Goal: Task Accomplishment & Management: Use online tool/utility

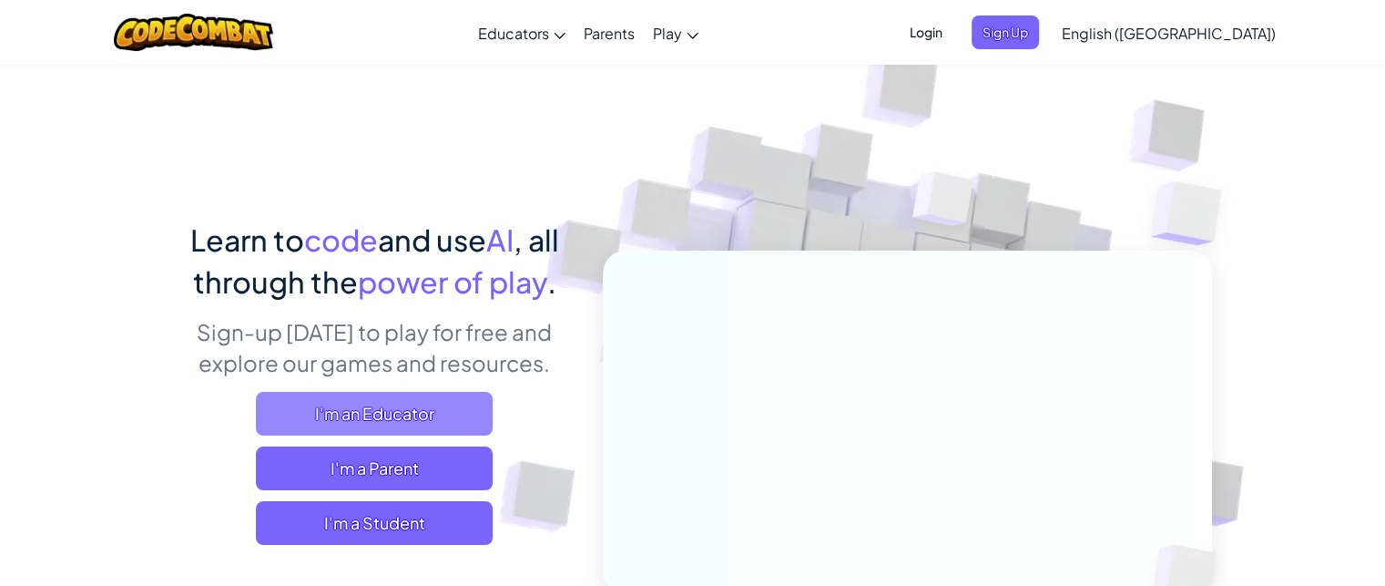
click at [475, 409] on span "I'm an Educator" at bounding box center [374, 414] width 237 height 44
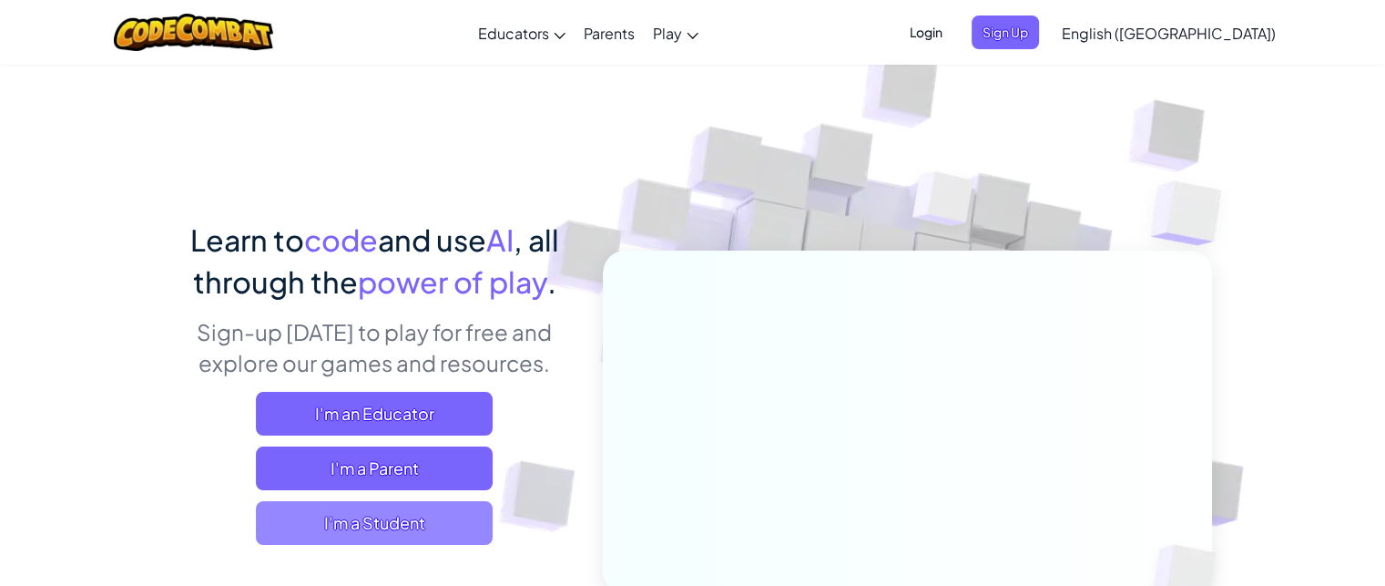
click at [357, 525] on span "I'm a Student" at bounding box center [374, 523] width 237 height 44
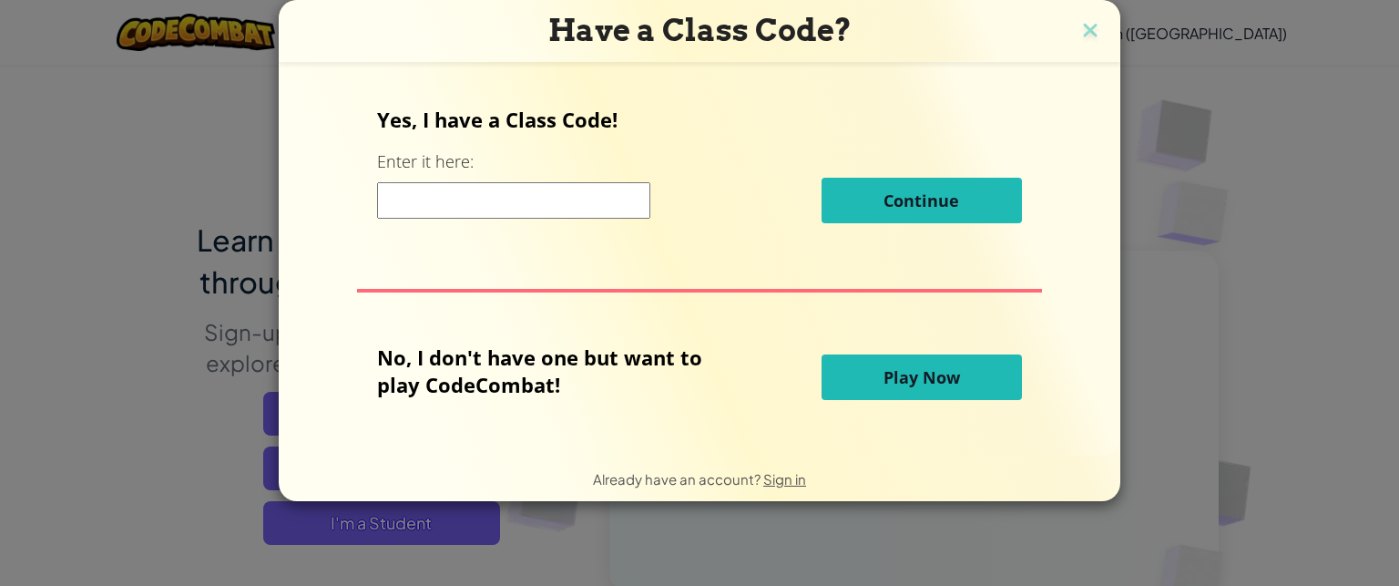
click at [949, 376] on span "Play Now" at bounding box center [922, 377] width 77 height 22
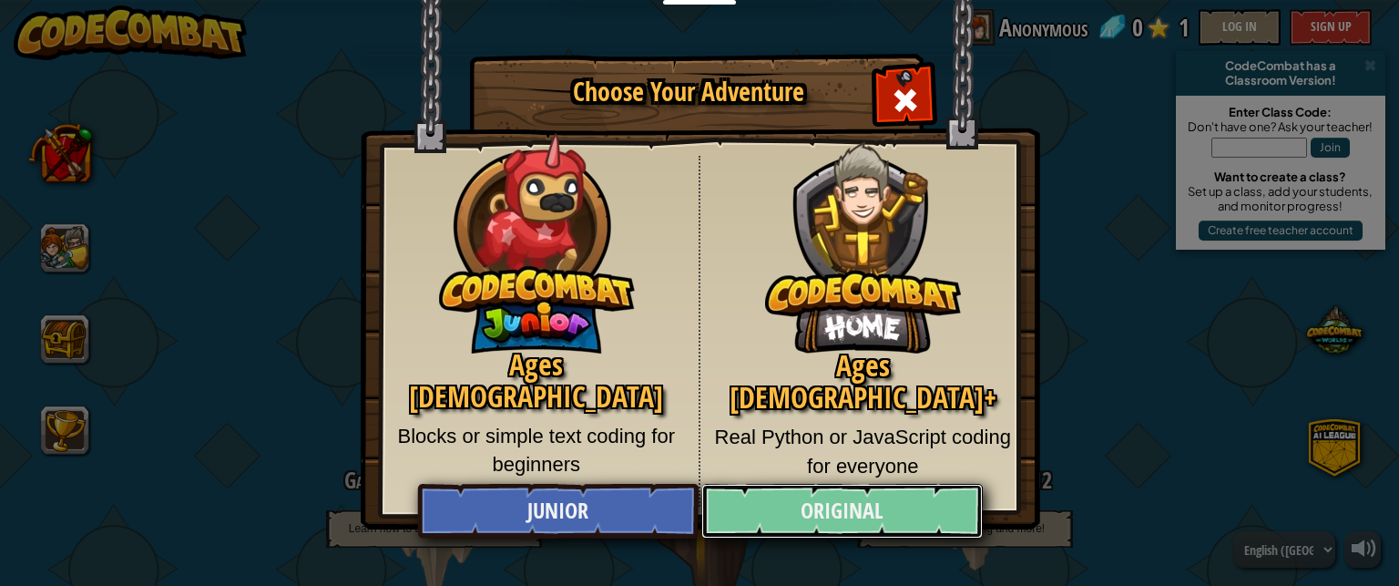
click at [814, 511] on link "Original" at bounding box center [841, 511] width 281 height 55
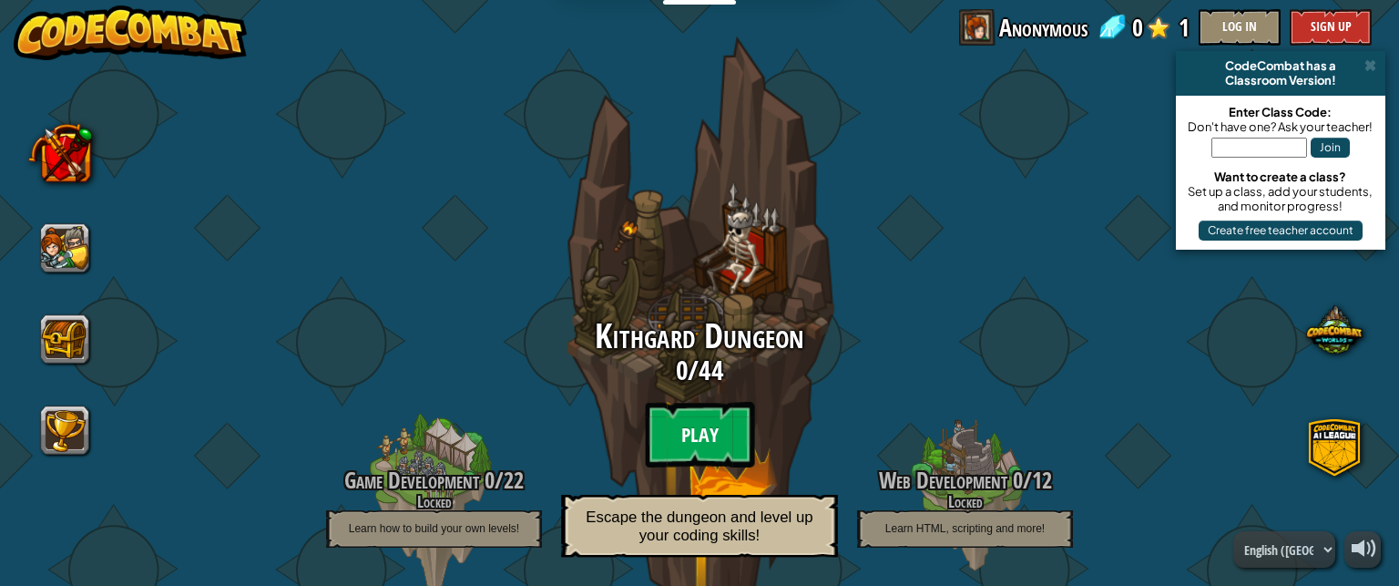
click at [683, 433] on btn "Play" at bounding box center [699, 435] width 109 height 66
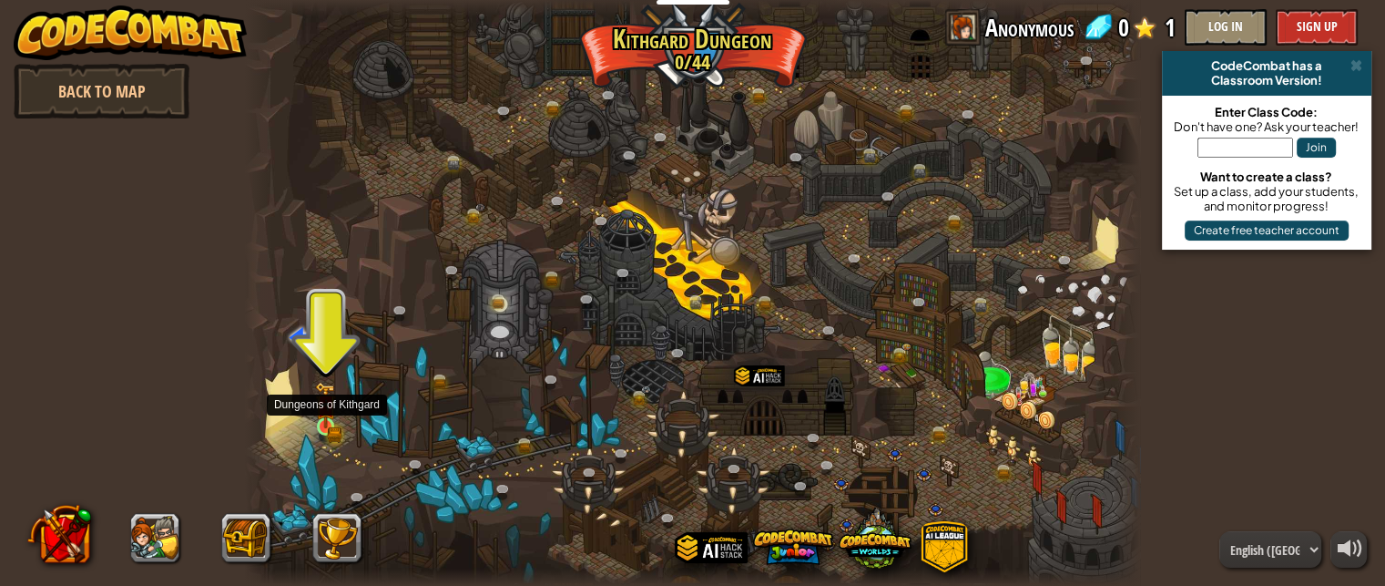
click at [315, 420] on img at bounding box center [325, 405] width 21 height 46
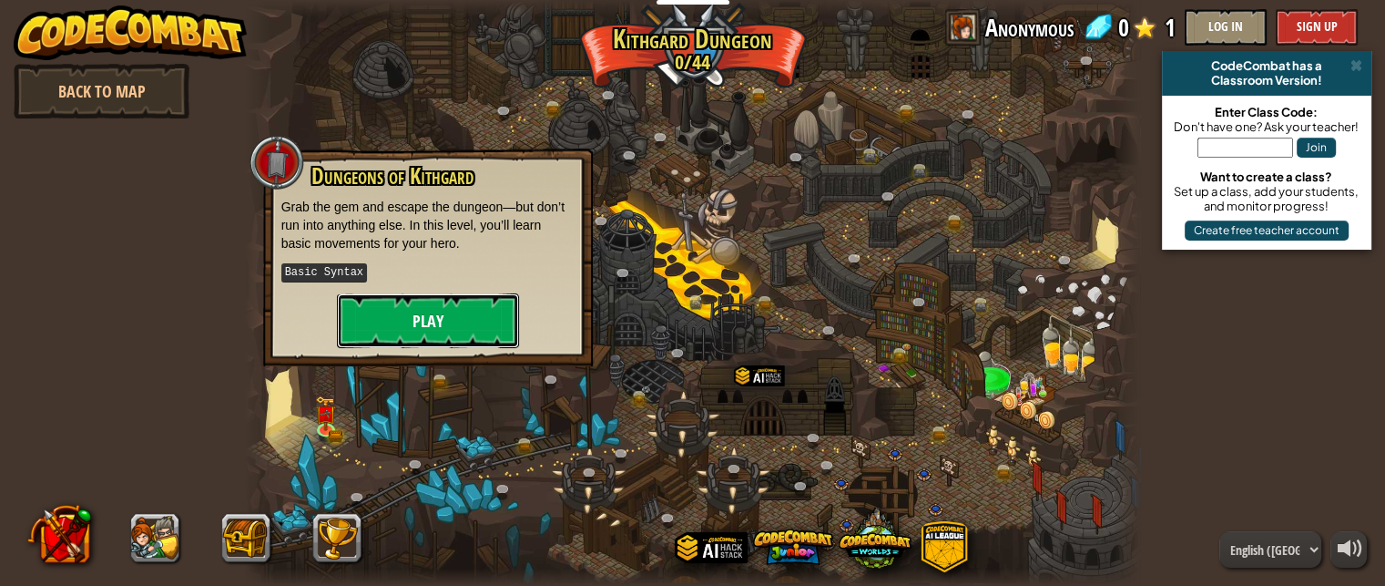
click at [408, 305] on button "Play" at bounding box center [428, 320] width 182 height 55
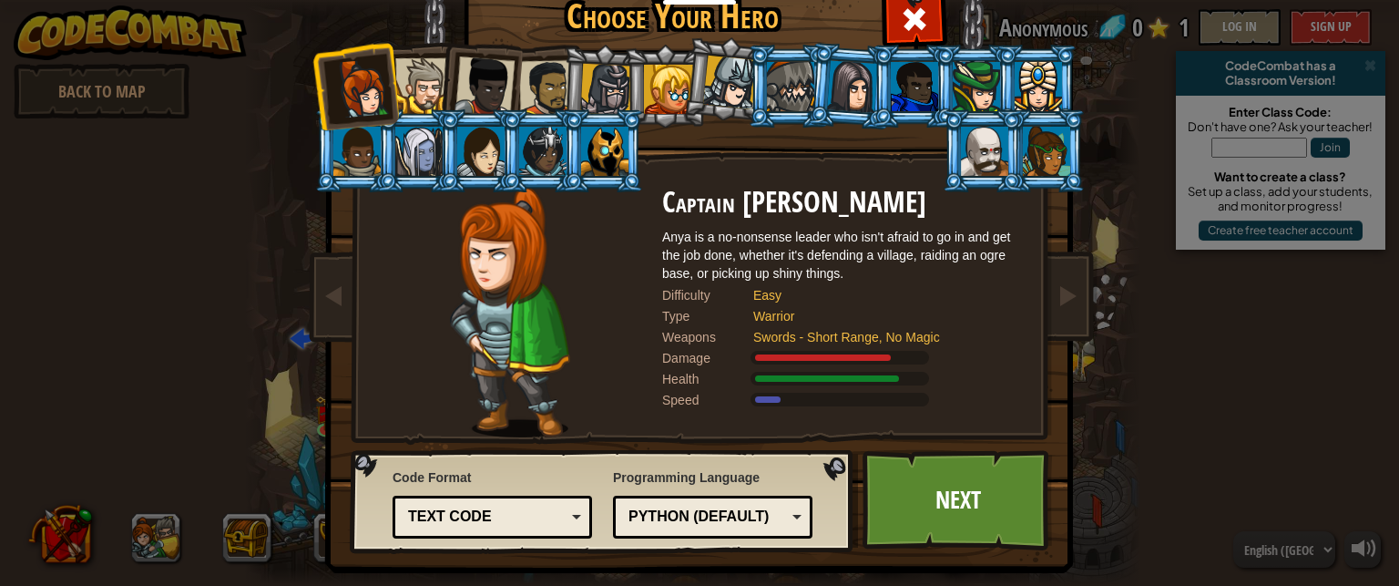
click at [395, 159] on div at bounding box center [418, 151] width 47 height 49
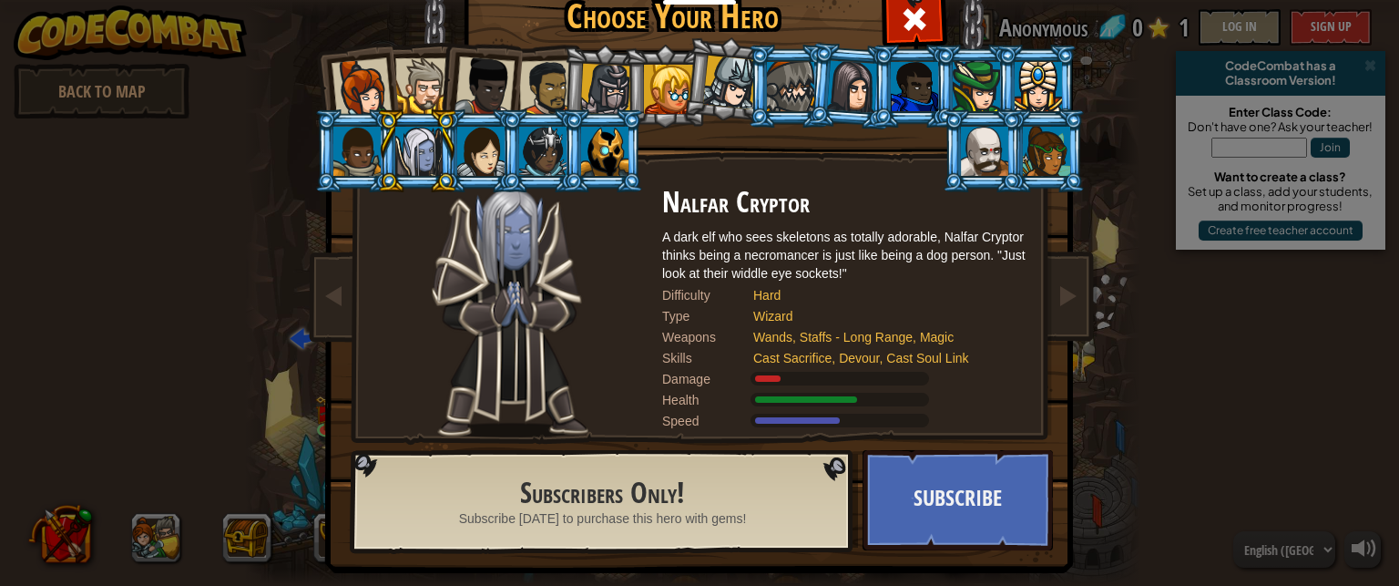
click at [621, 165] on li at bounding box center [603, 150] width 82 height 83
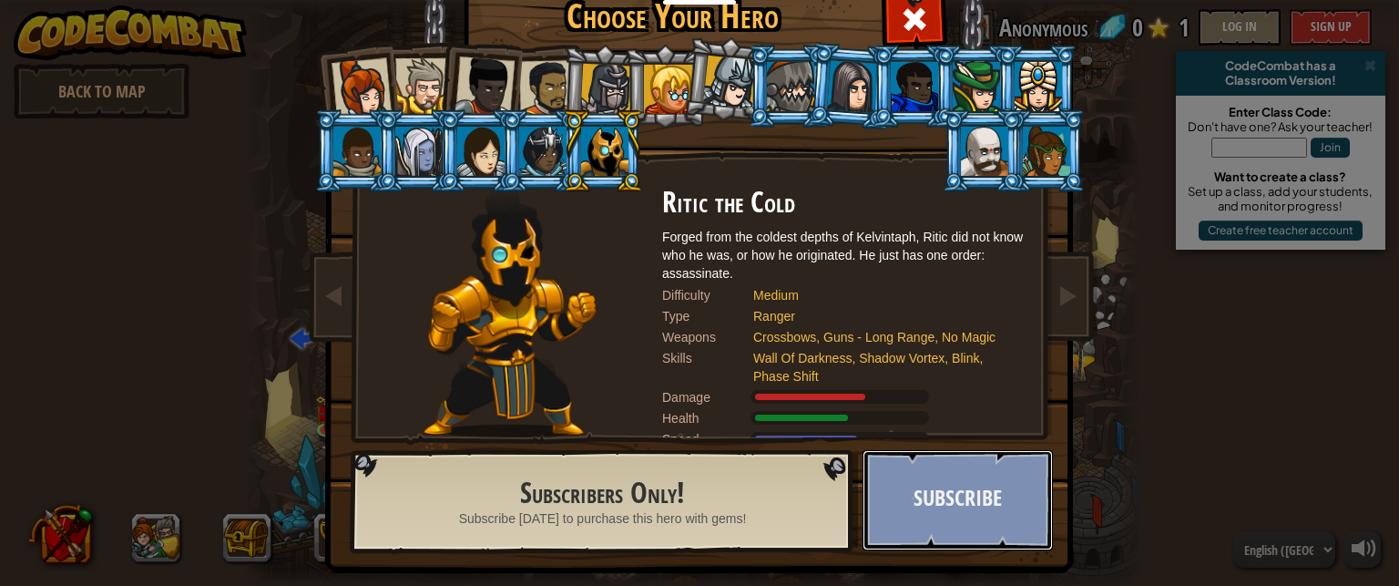
click at [940, 476] on button "Subscribe" at bounding box center [958, 500] width 190 height 100
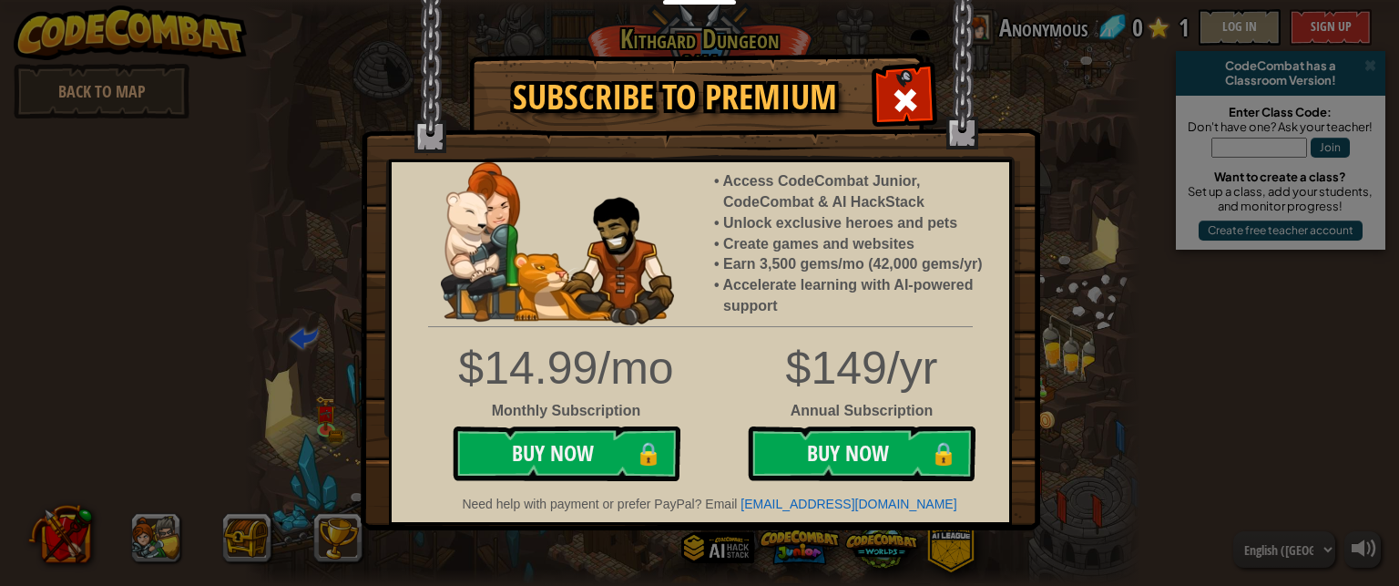
click at [940, 97] on img at bounding box center [700, 265] width 679 height 530
click at [906, 94] on span at bounding box center [905, 100] width 29 height 29
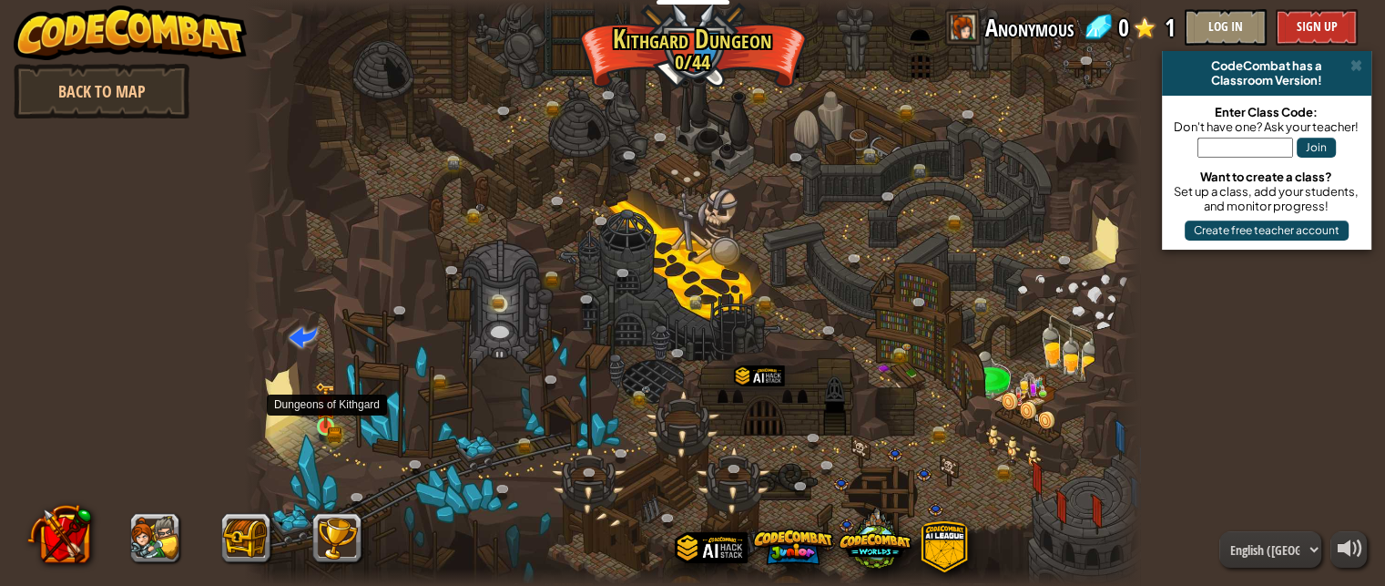
click at [322, 412] on img at bounding box center [326, 405] width 13 height 13
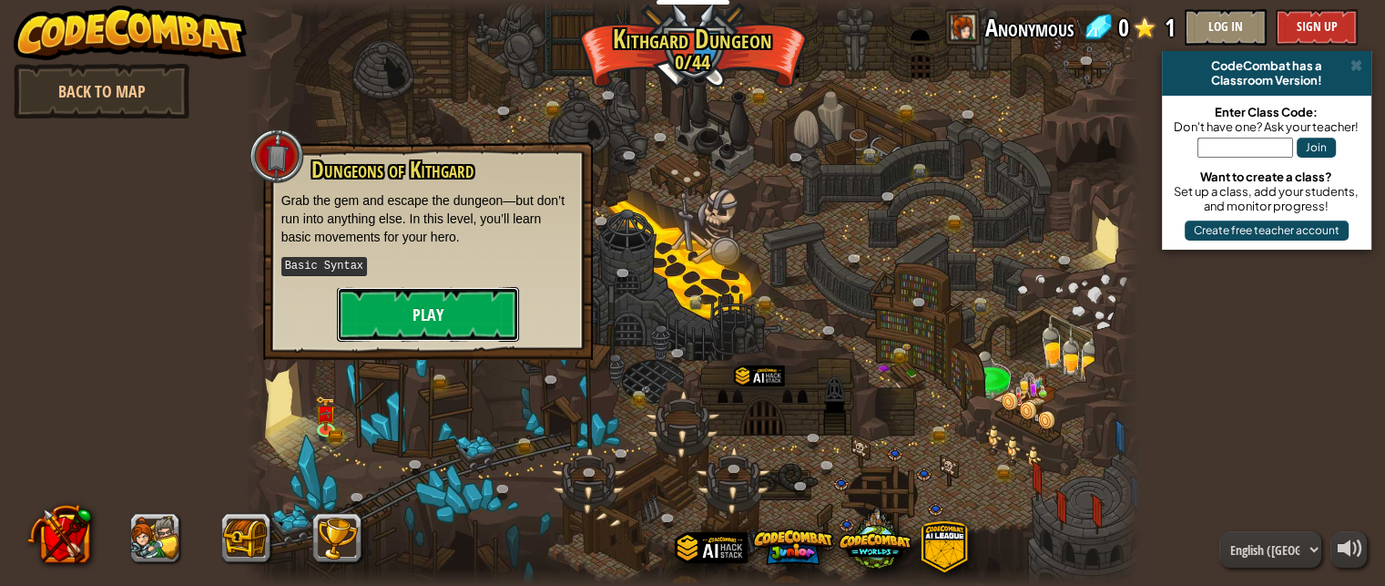
click at [427, 298] on button "Play" at bounding box center [428, 314] width 182 height 55
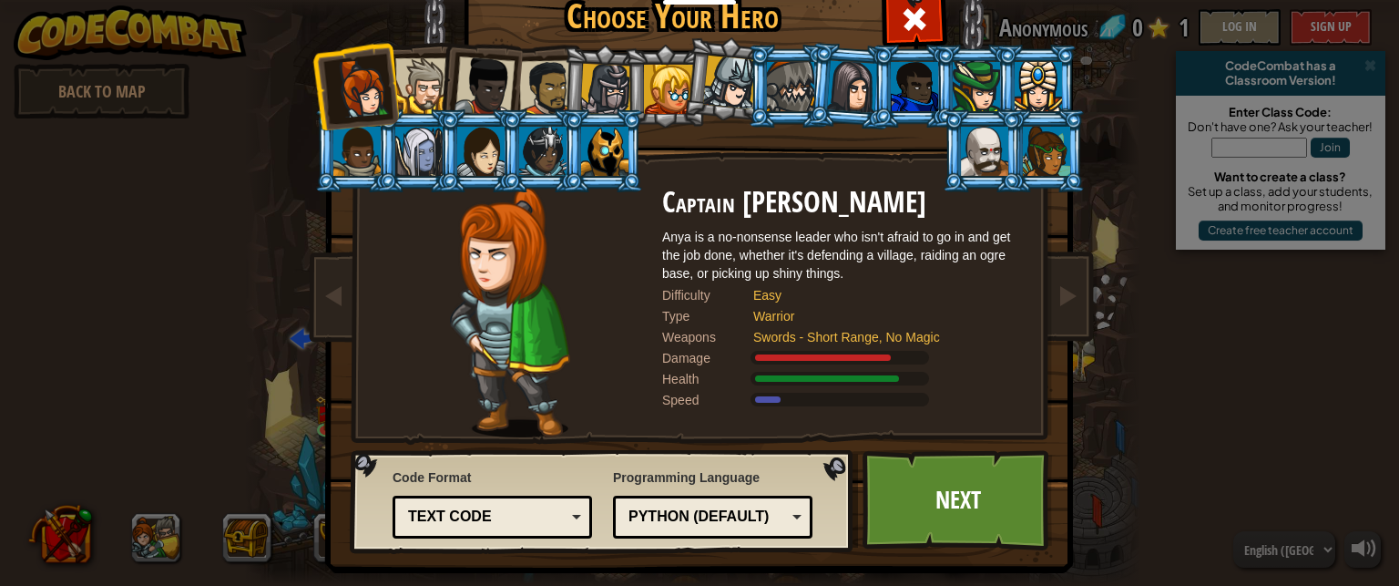
click at [421, 99] on div at bounding box center [423, 86] width 56 height 56
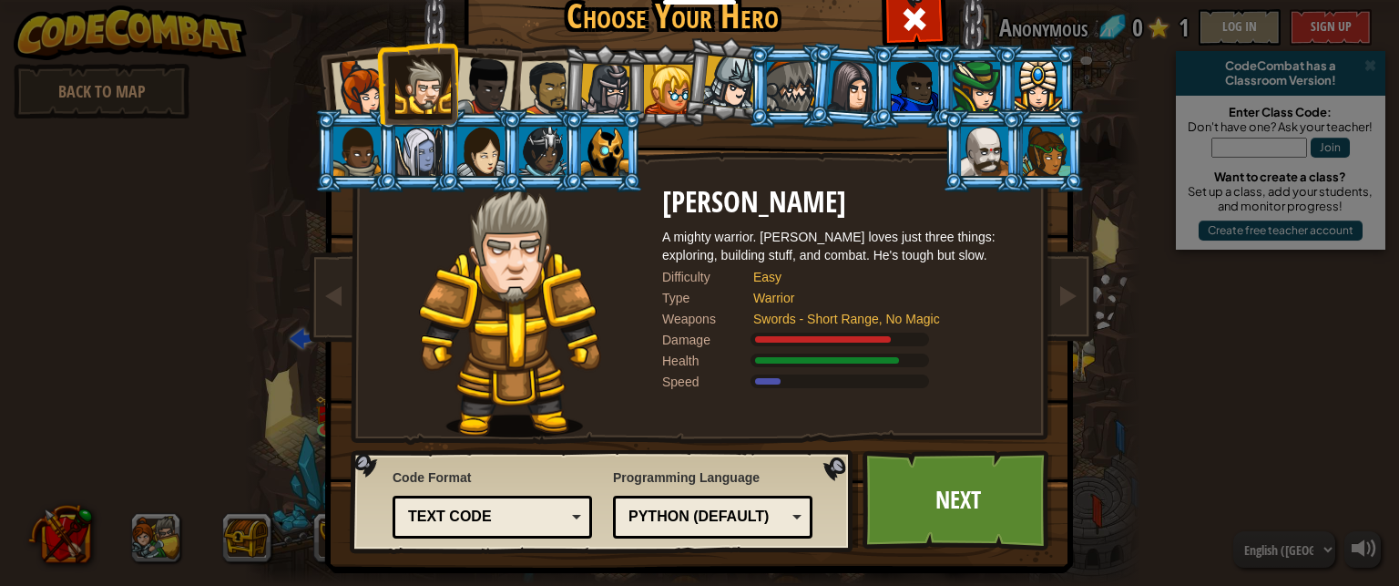
click at [704, 68] on div at bounding box center [730, 83] width 54 height 54
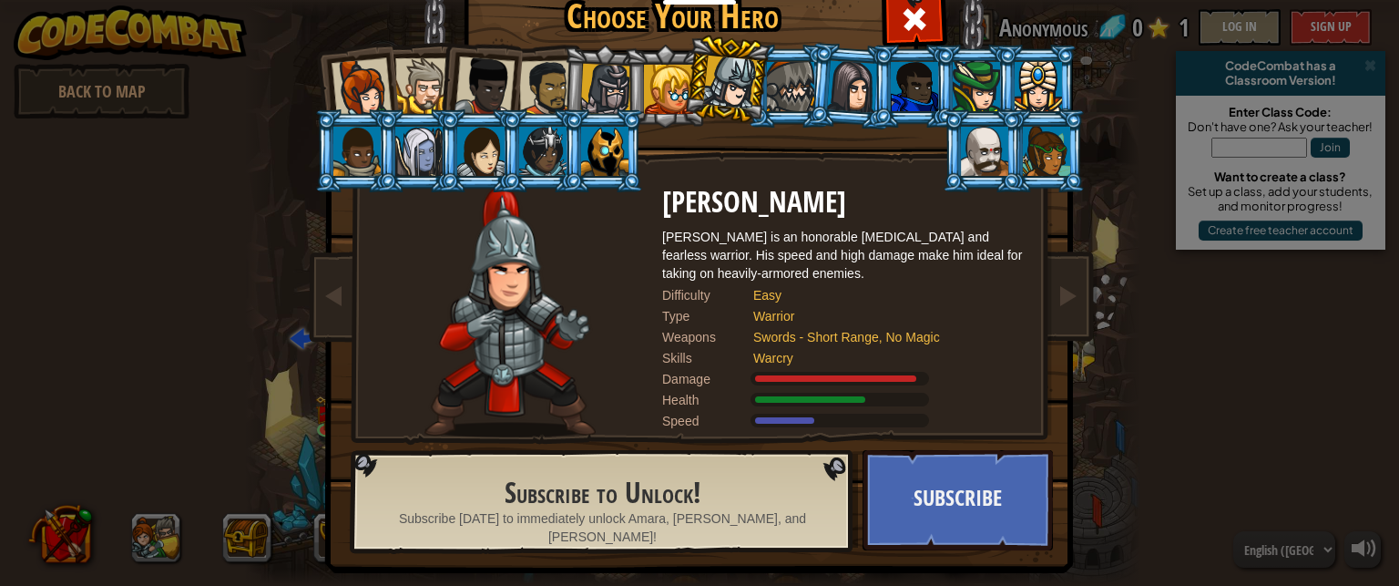
click at [807, 83] on li at bounding box center [850, 86] width 87 height 88
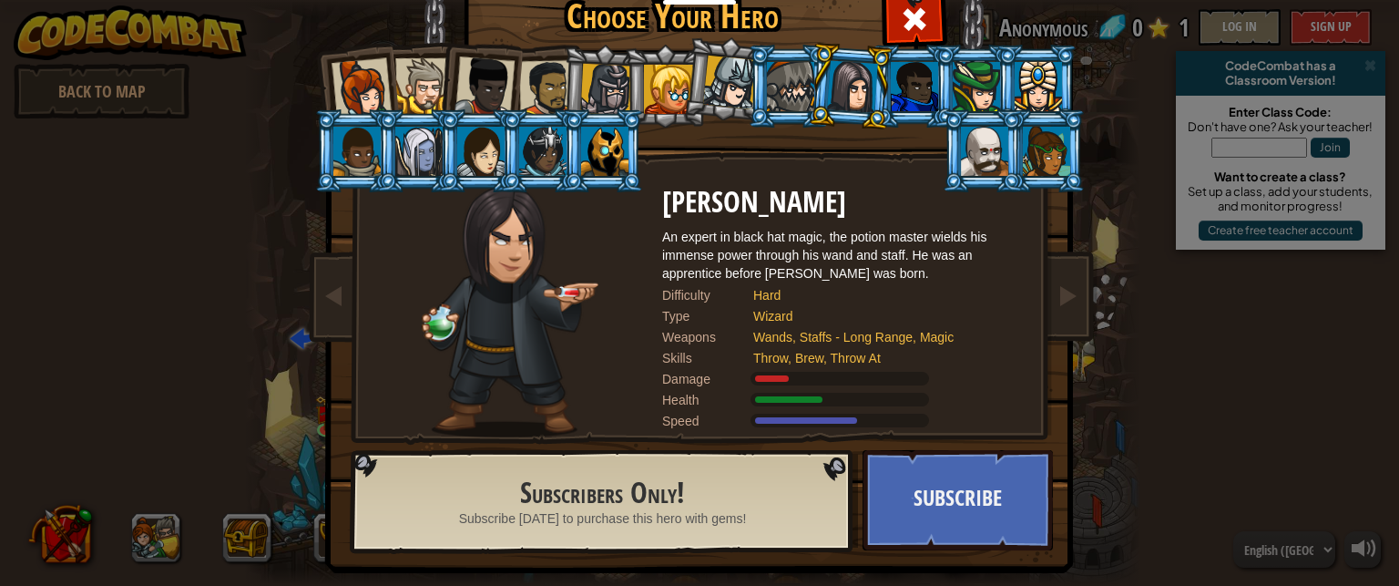
click at [418, 101] on div at bounding box center [423, 86] width 56 height 56
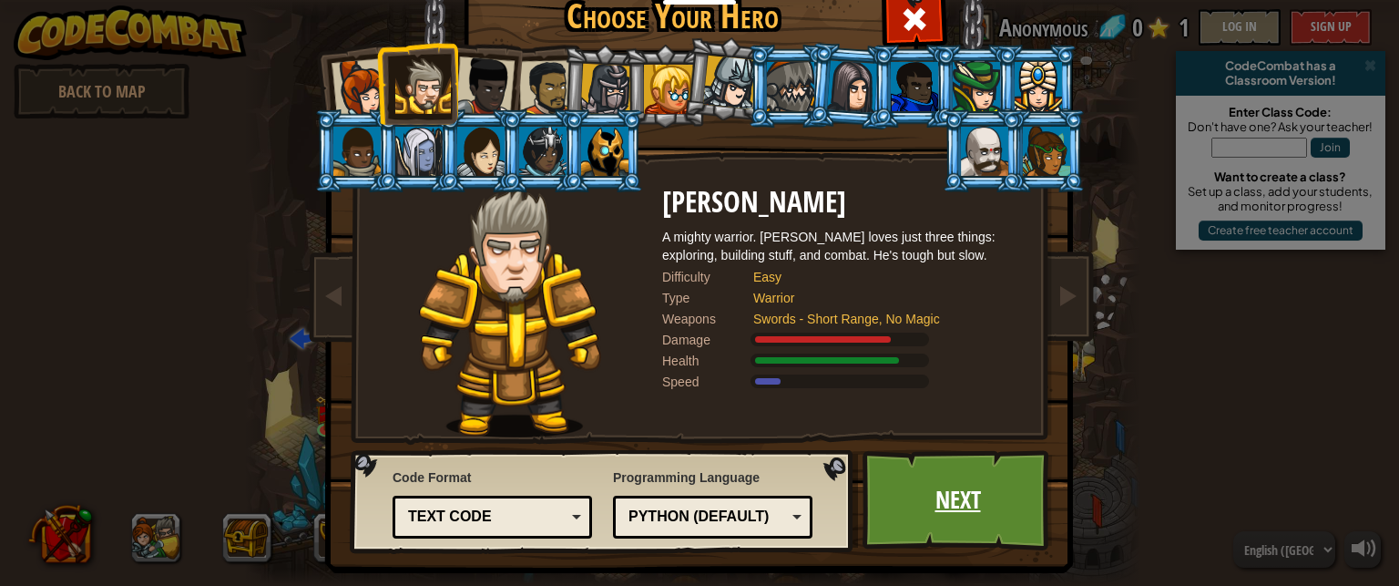
click at [922, 473] on link "Next" at bounding box center [958, 500] width 190 height 100
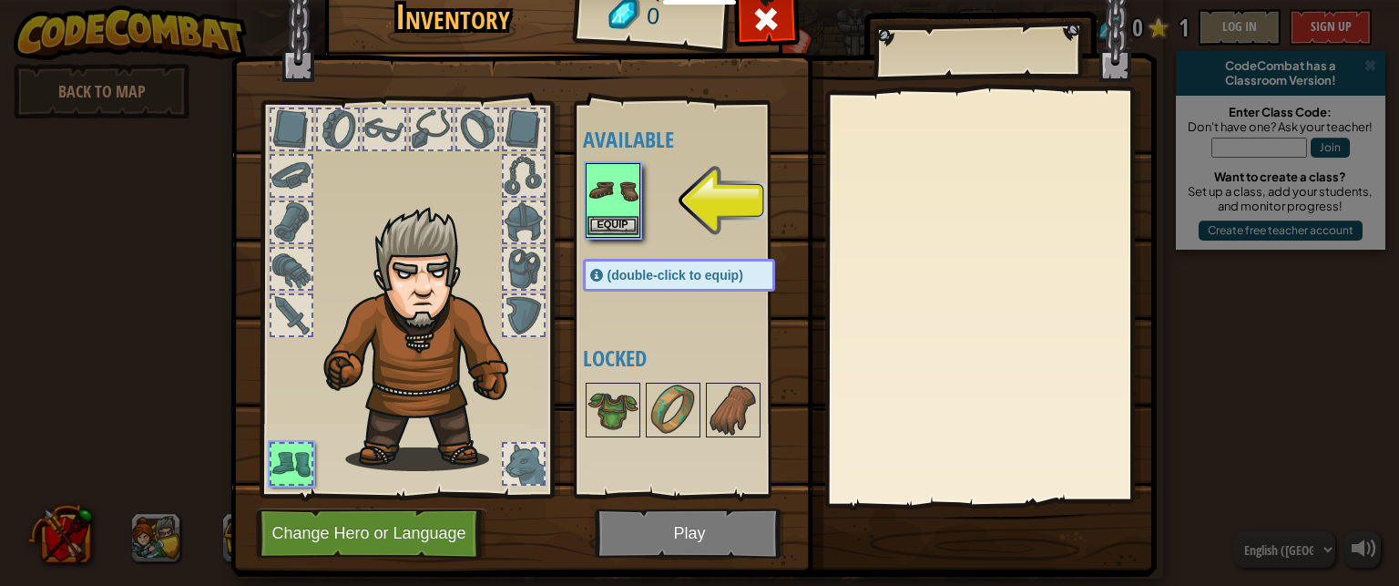
click at [618, 196] on img at bounding box center [612, 190] width 51 height 51
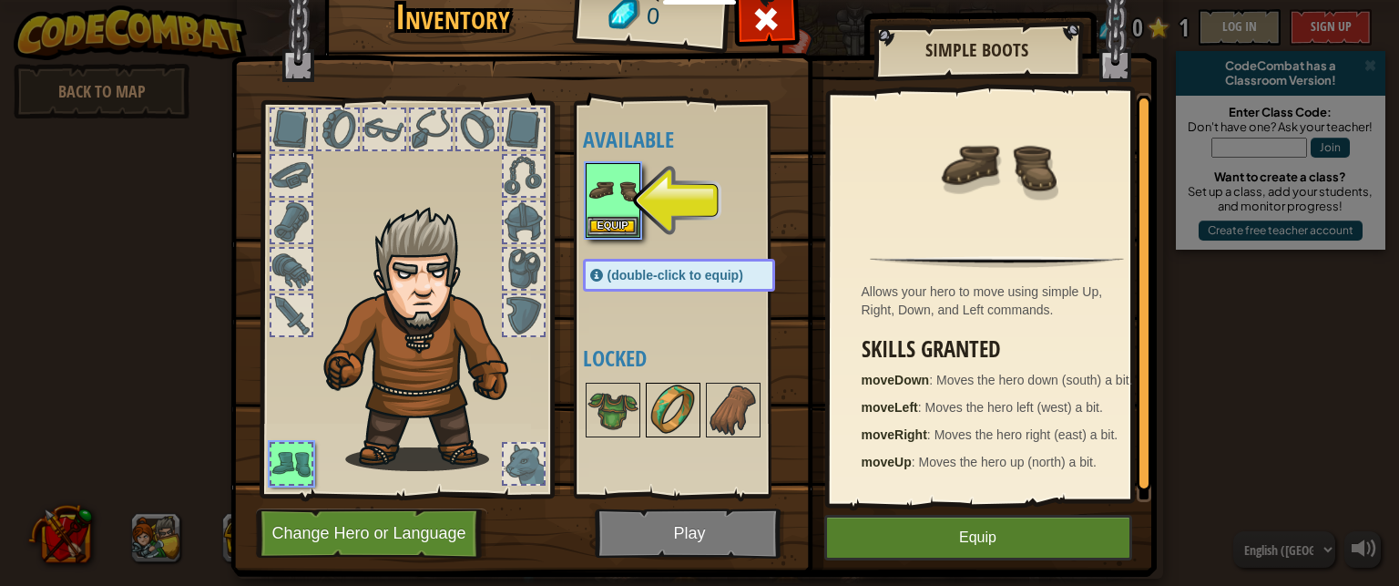
click at [648, 404] on img at bounding box center [673, 409] width 51 height 51
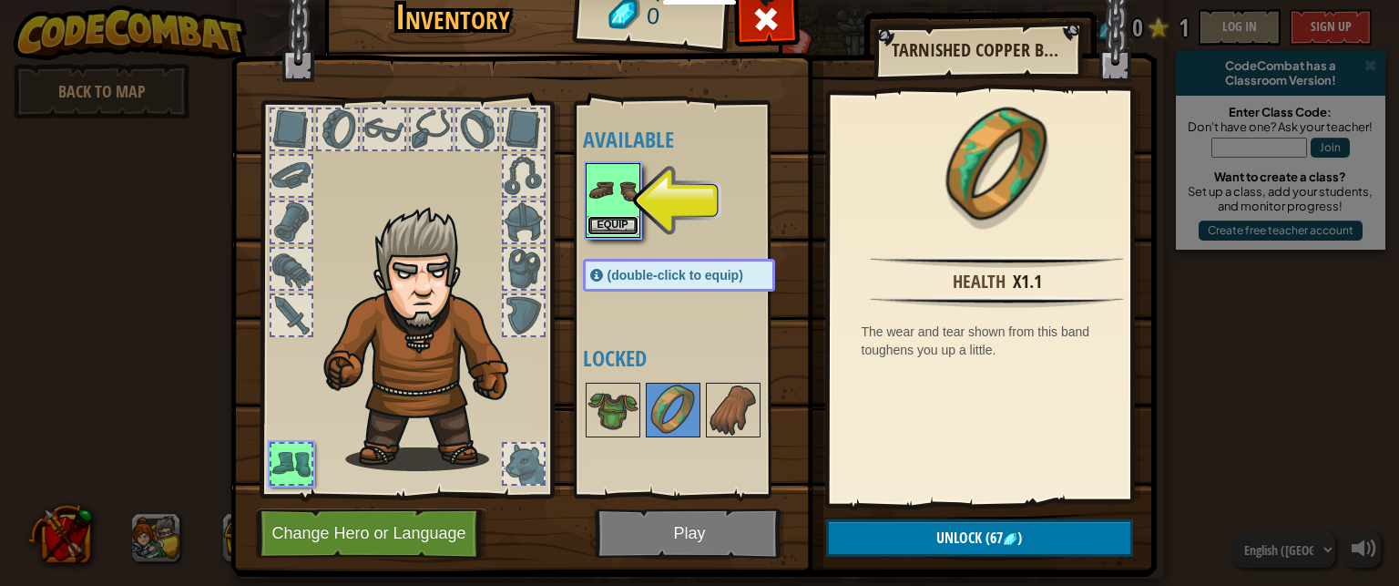
click at [601, 218] on button "Equip" at bounding box center [612, 225] width 51 height 19
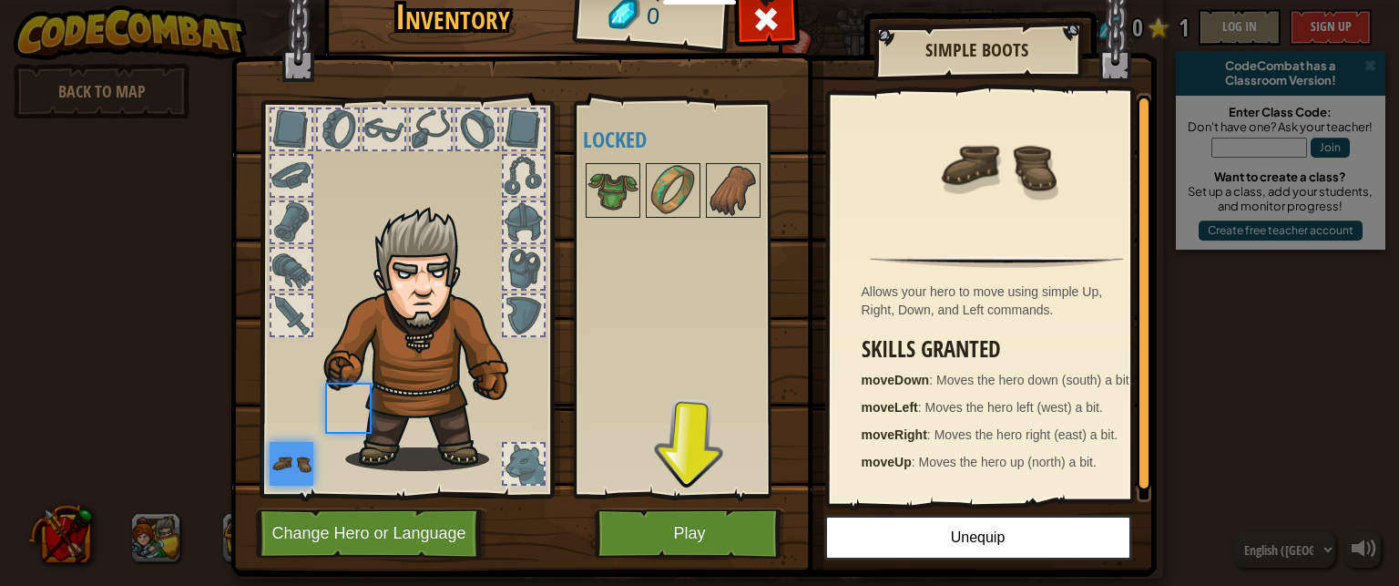
click at [601, 218] on div at bounding box center [697, 190] width 229 height 60
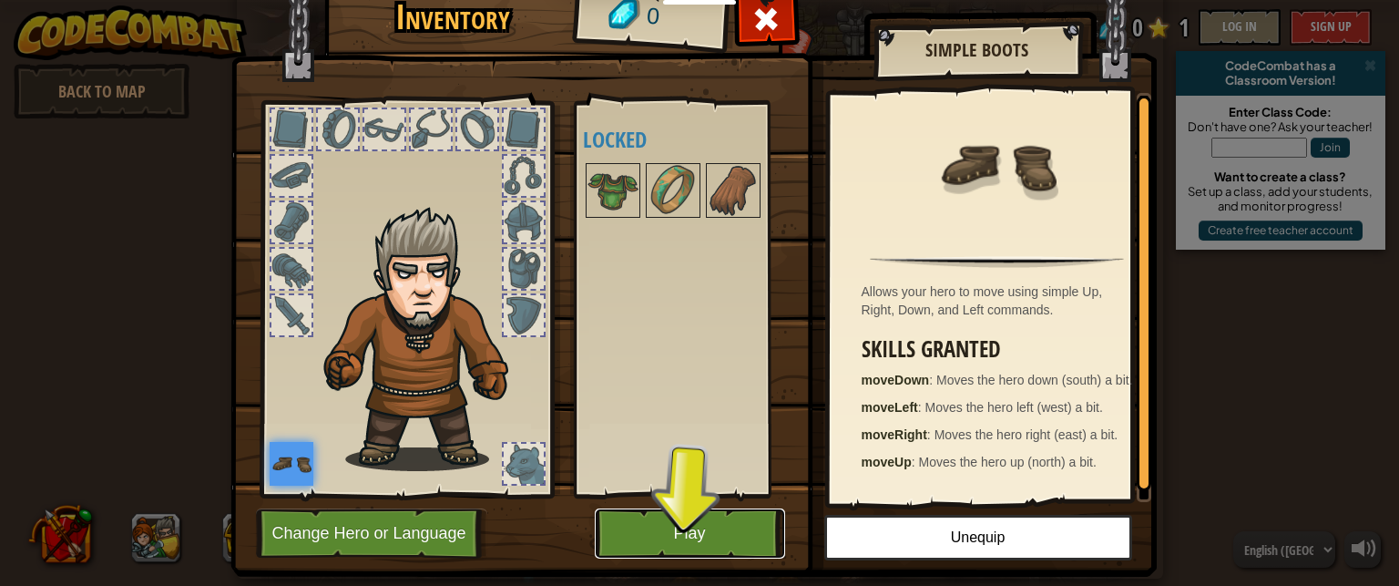
click at [616, 516] on button "Play" at bounding box center [690, 533] width 190 height 50
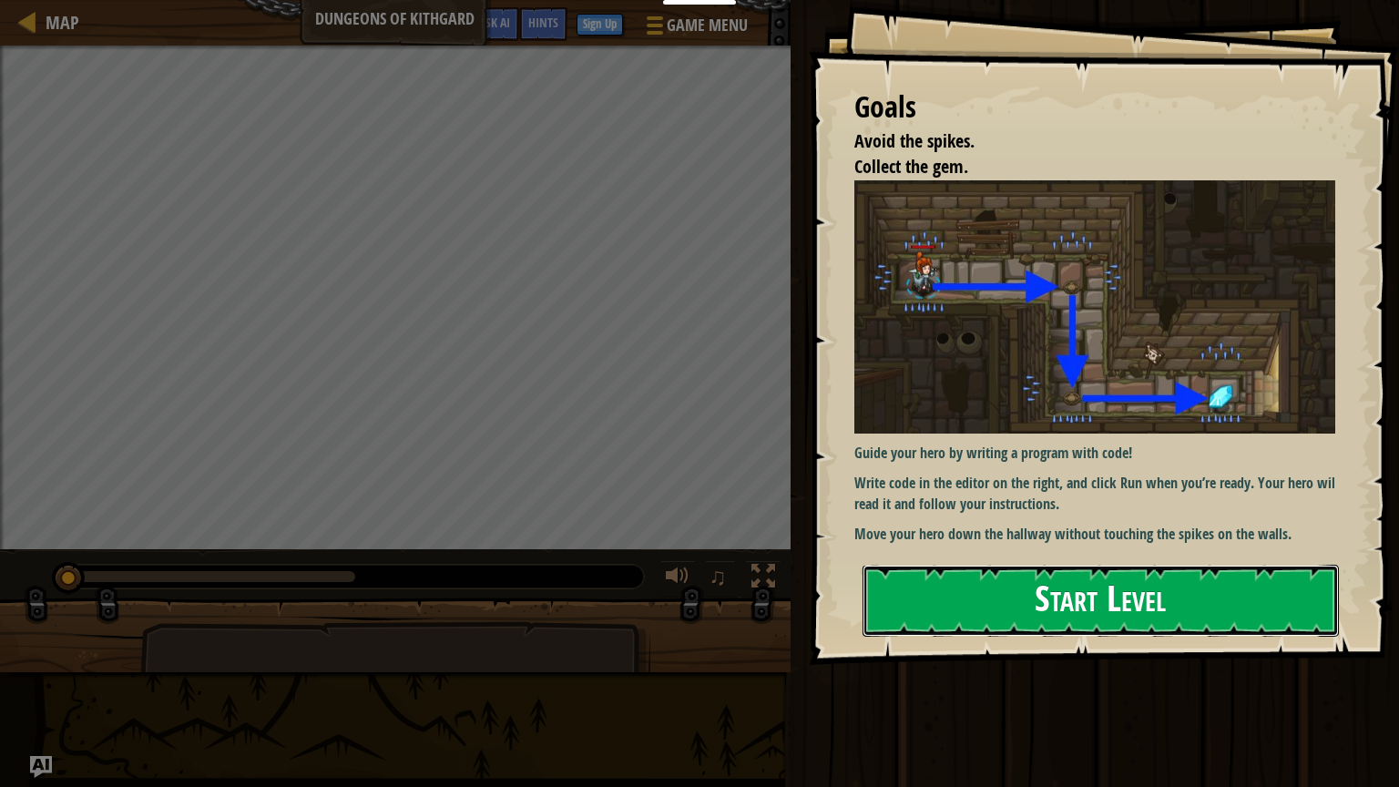
click at [1006, 565] on button "Start Level" at bounding box center [1101, 601] width 476 height 72
